Goal: Task Accomplishment & Management: Manage account settings

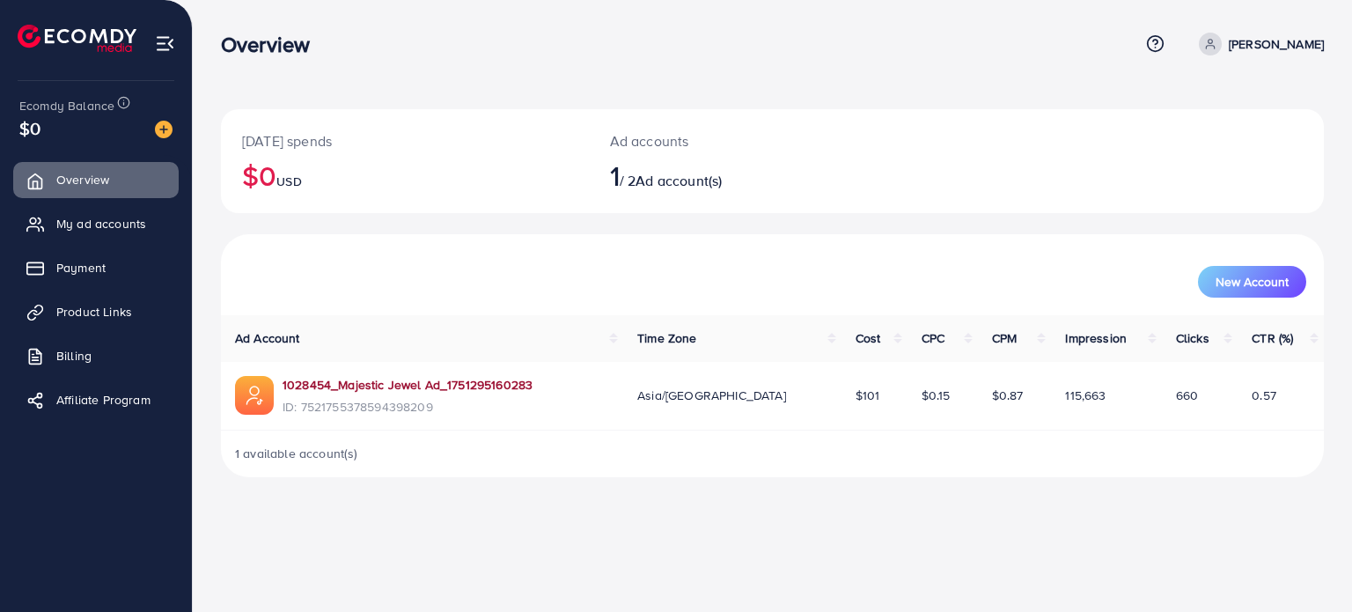
click at [426, 382] on link "1028454_Majestic Jewel Ad_1751295160283" at bounding box center [408, 385] width 250 height 18
click at [107, 225] on span "My ad accounts" at bounding box center [106, 224] width 90 height 18
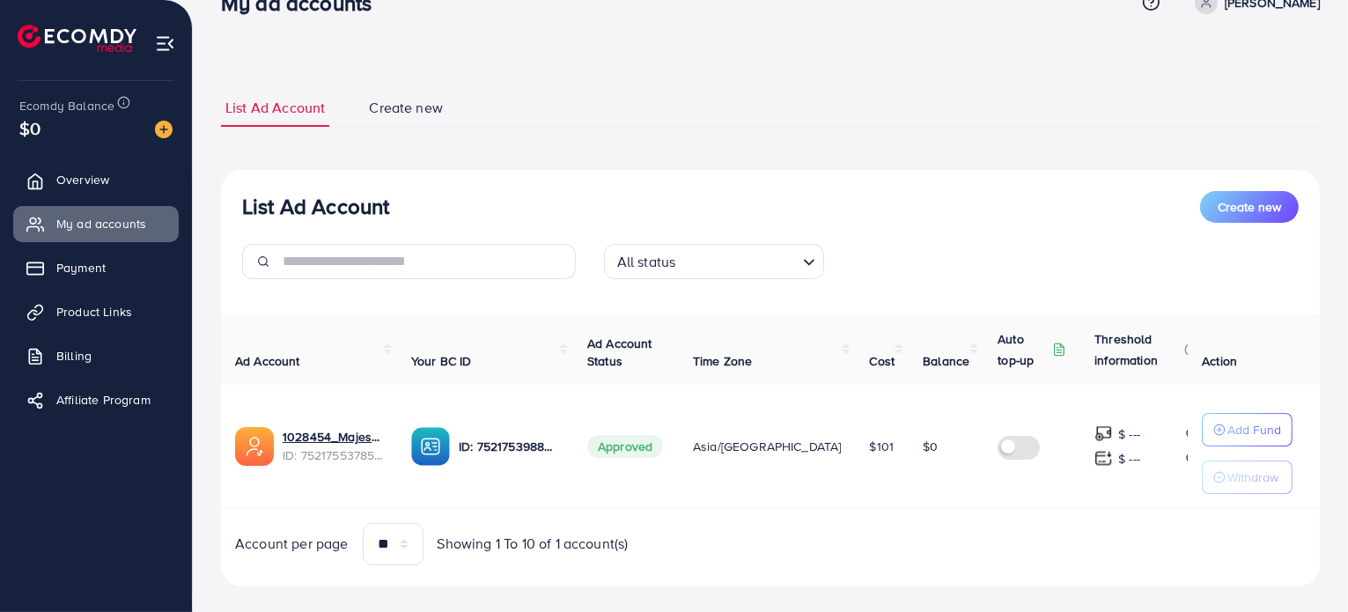
scroll to position [63, 0]
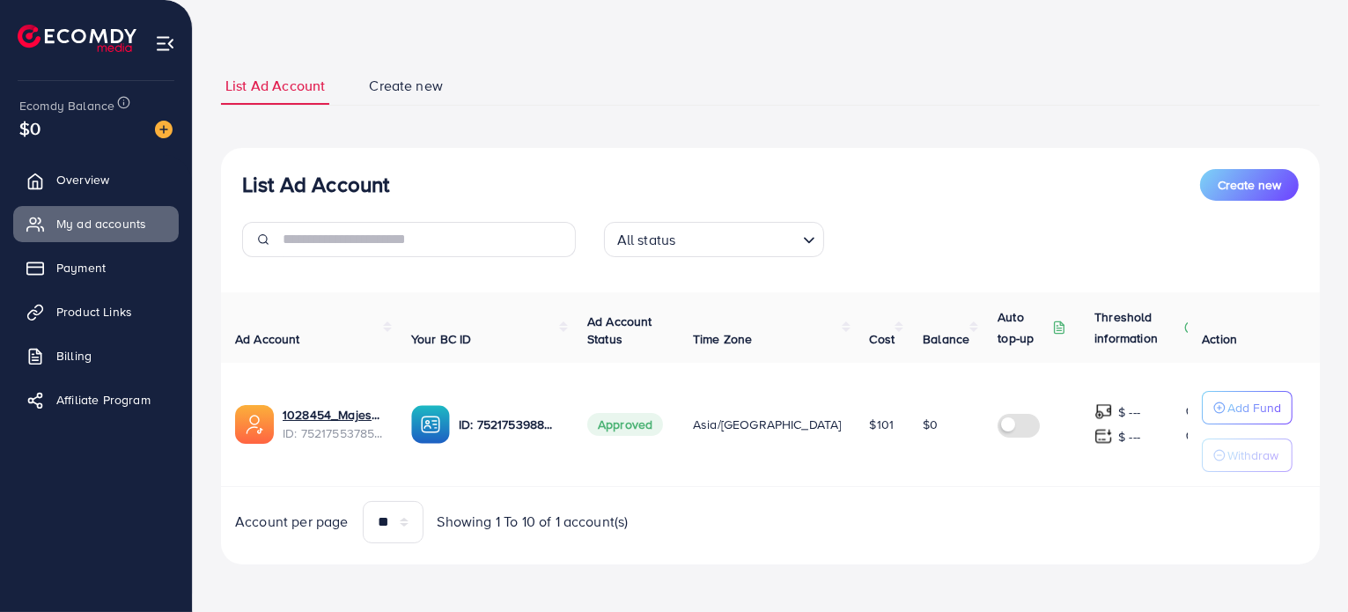
drag, startPoint x: 791, startPoint y: 423, endPoint x: 864, endPoint y: 417, distance: 73.3
click at [864, 417] on tr "1028454_Majestic Jewel Ad_1751295160283 ID: 7521755378594398209 ID: 75217539884…" at bounding box center [782, 425] width 1123 height 124
click at [868, 502] on div "Account per page ** ** ** *** Showing 1 To 10 of 1 account(s)" at bounding box center [770, 522] width 1127 height 42
click at [1250, 405] on p "Add Fund" at bounding box center [1254, 407] width 54 height 21
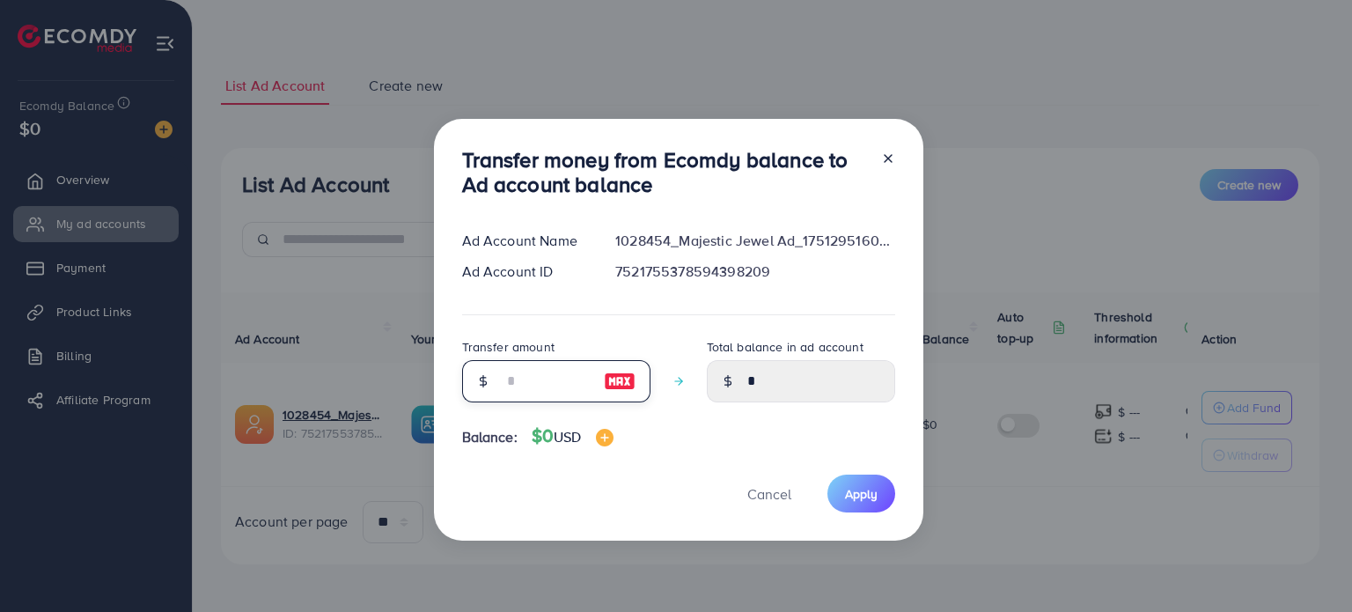
click at [528, 388] on input "number" at bounding box center [547, 381] width 88 height 42
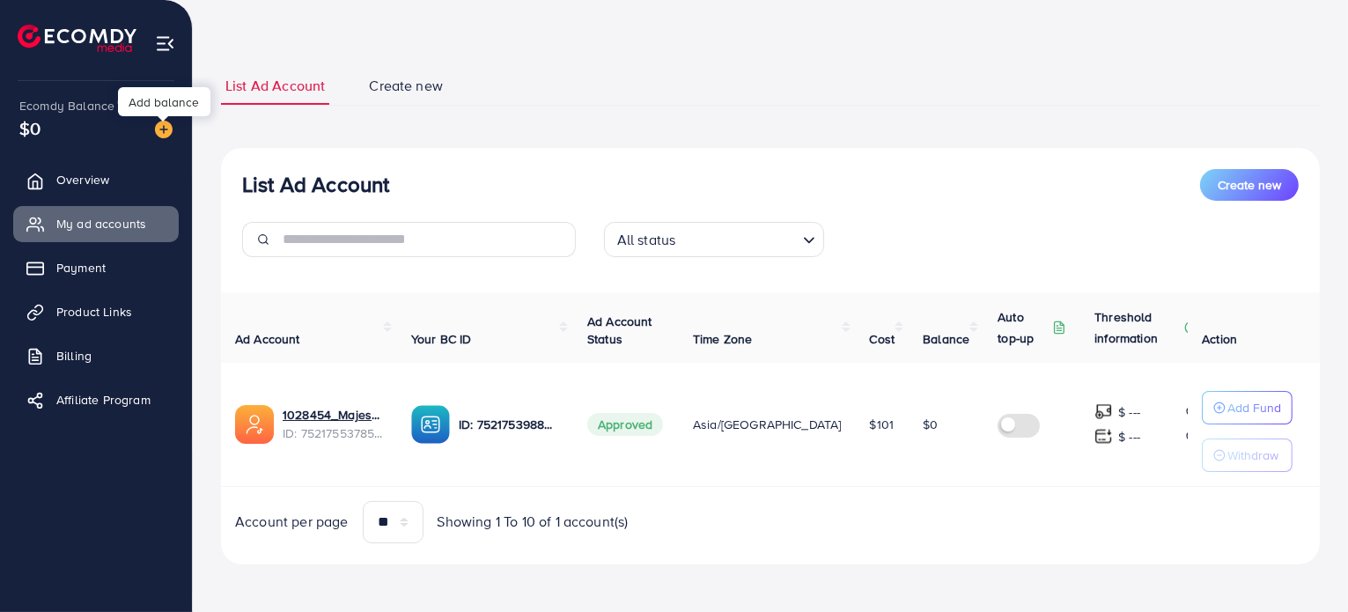
click at [165, 128] on img at bounding box center [164, 130] width 18 height 18
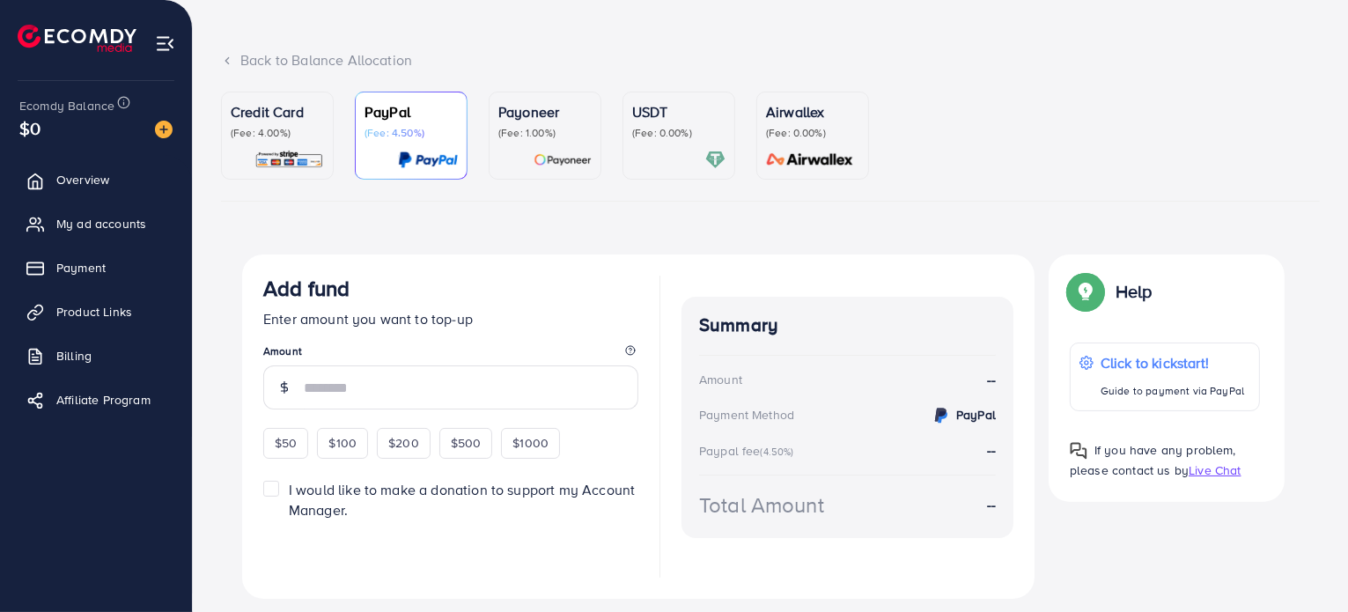
scroll to position [129, 0]
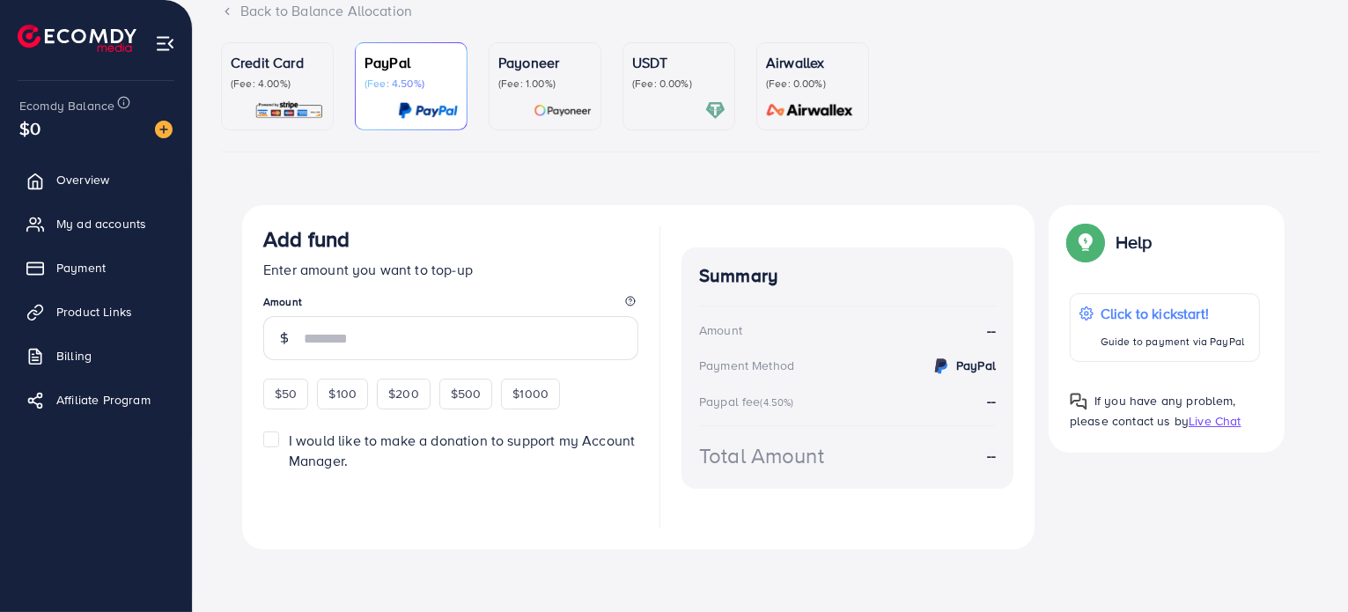
click at [283, 121] on link "Credit Card (Fee: 4.00%)" at bounding box center [277, 86] width 113 height 88
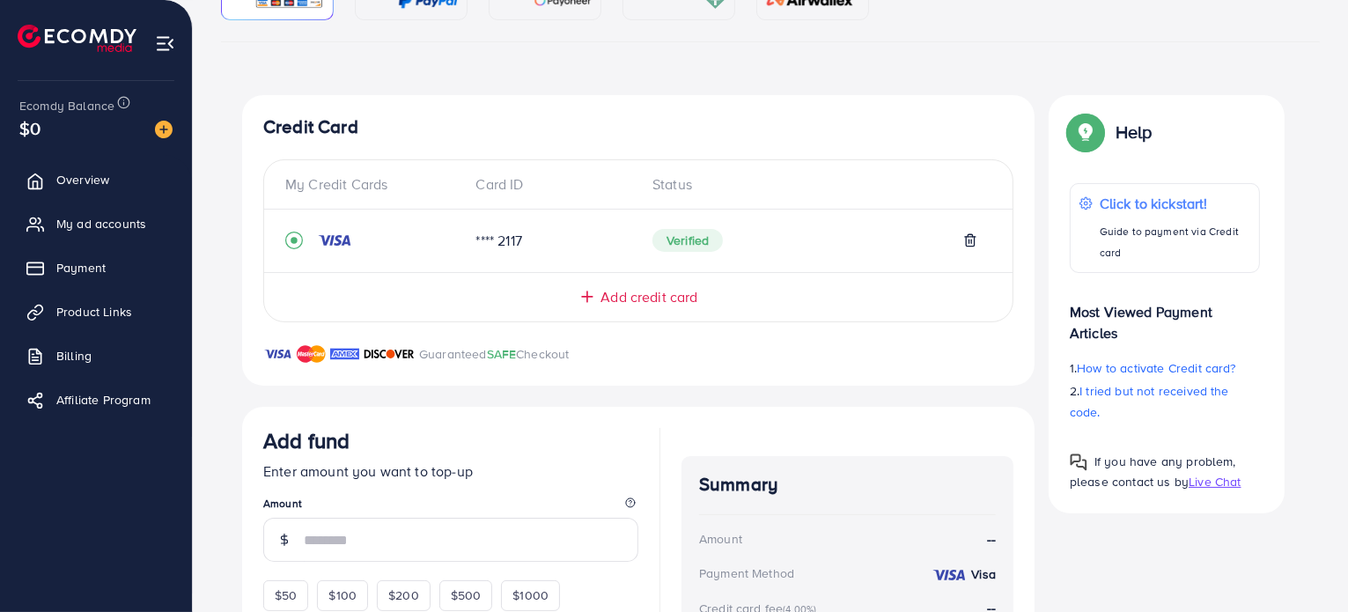
scroll to position [325, 0]
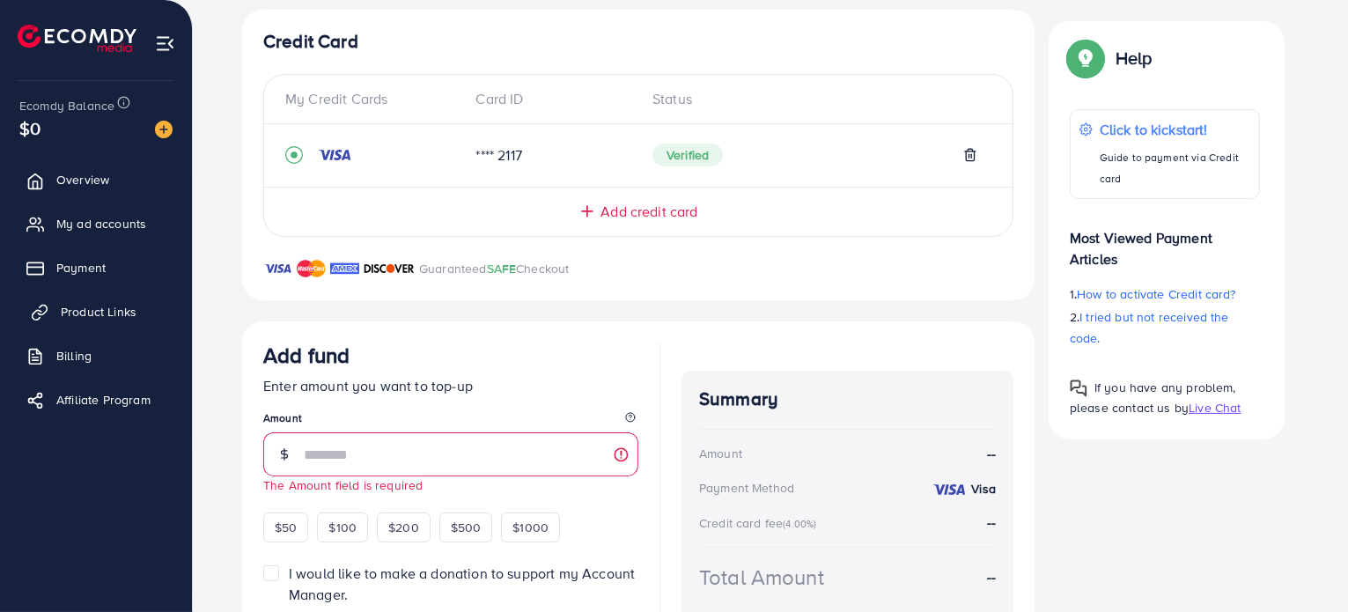
click at [129, 301] on link "Product Links" at bounding box center [95, 311] width 165 height 35
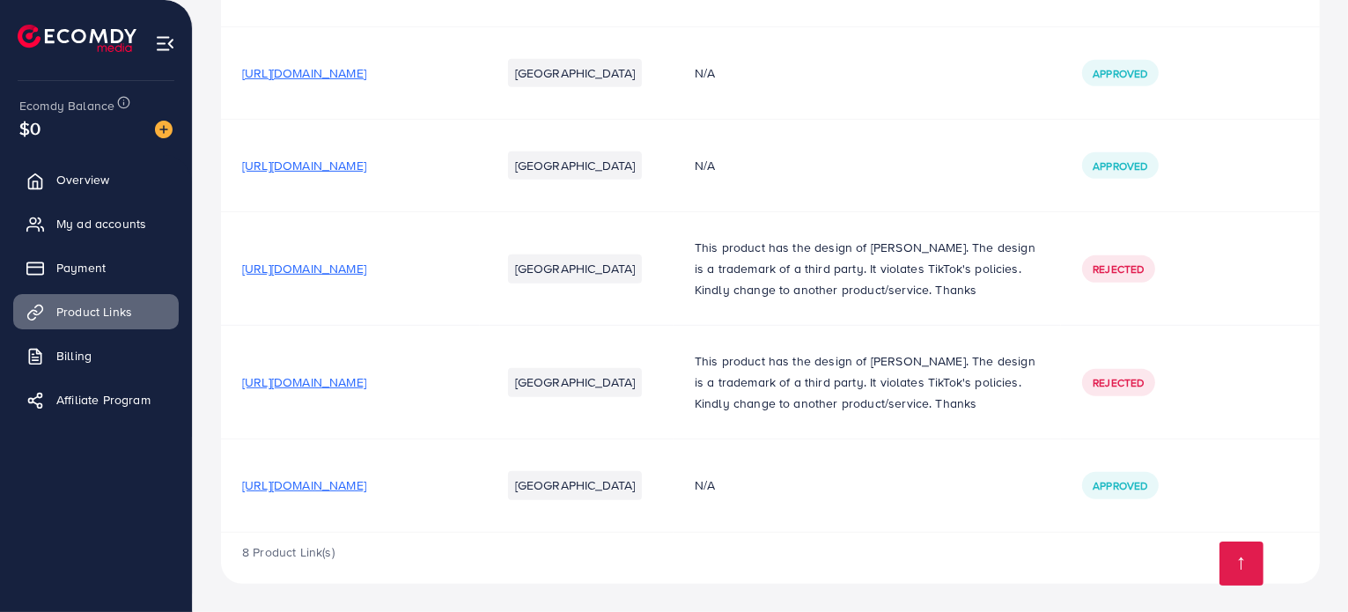
scroll to position [1025, 0]
